Goal: Navigation & Orientation: Find specific page/section

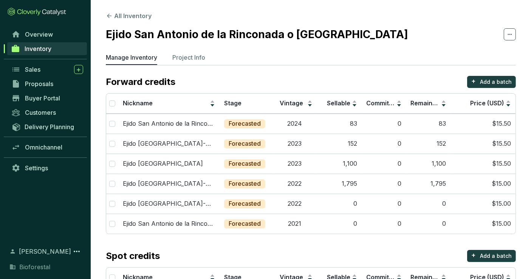
click at [46, 48] on span "Inventory" at bounding box center [38, 49] width 27 height 8
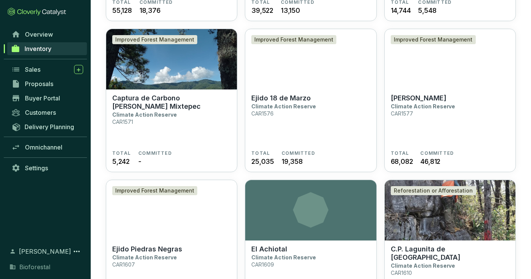
scroll to position [1764, 0]
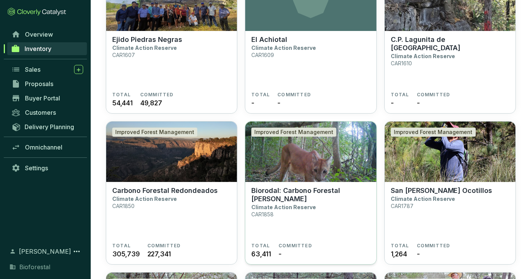
click at [314, 168] on img at bounding box center [310, 152] width 131 height 60
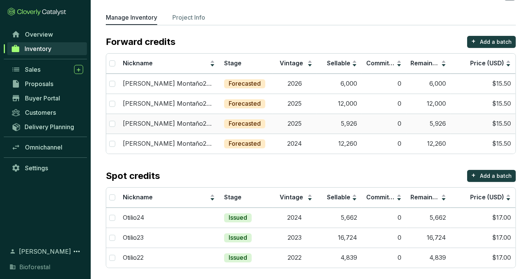
scroll to position [42, 0]
